Goal: Transaction & Acquisition: Register for event/course

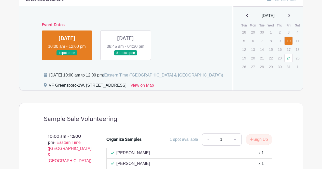
scroll to position [280, 0]
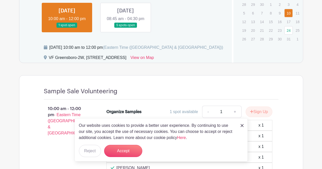
click at [243, 125] on div "Our website uses cookies to provide a better user experience. By continuing to …" at bounding box center [161, 139] width 173 height 43
click at [242, 127] on img at bounding box center [241, 125] width 3 height 3
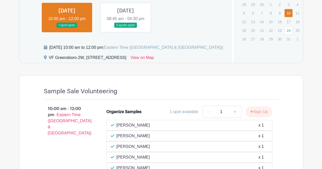
scroll to position [381, 0]
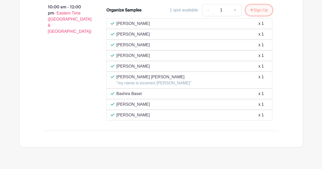
click at [256, 10] on button "Sign Up" at bounding box center [258, 10] width 27 height 11
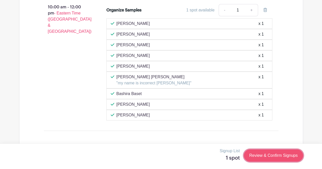
click at [269, 157] on link "Review & Confirm Signups" at bounding box center [273, 156] width 59 height 12
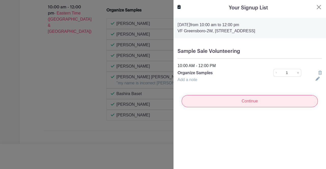
click at [248, 100] on input "Continue" at bounding box center [249, 101] width 136 height 12
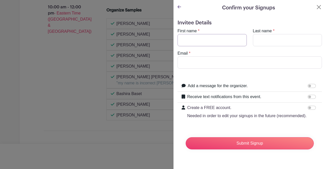
click at [219, 42] on input "First name" at bounding box center [211, 40] width 69 height 12
type input "[PERSON_NAME]"
type input "[EMAIL_ADDRESS][DOMAIN_NAME]"
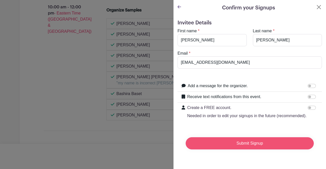
click at [246, 149] on input "Submit Signup" at bounding box center [249, 143] width 128 height 12
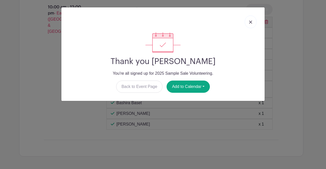
click at [252, 23] on link at bounding box center [250, 22] width 12 height 13
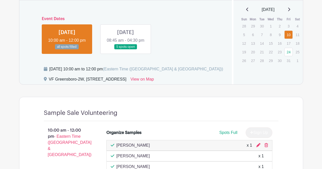
scroll to position [254, 0]
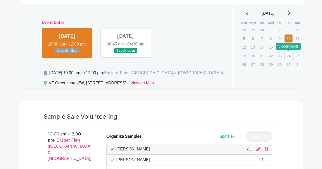
click at [287, 54] on link "24" at bounding box center [288, 56] width 8 height 8
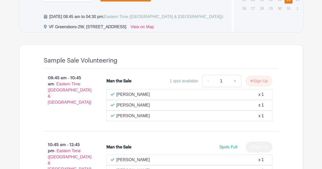
scroll to position [229, 0]
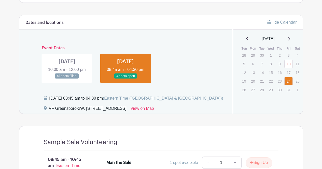
click at [67, 79] on link at bounding box center [67, 79] width 0 height 0
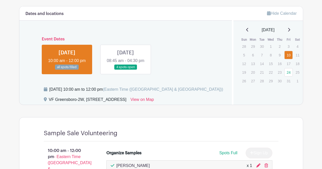
scroll to position [172, 0]
